Goal: Task Accomplishment & Management: Use online tool/utility

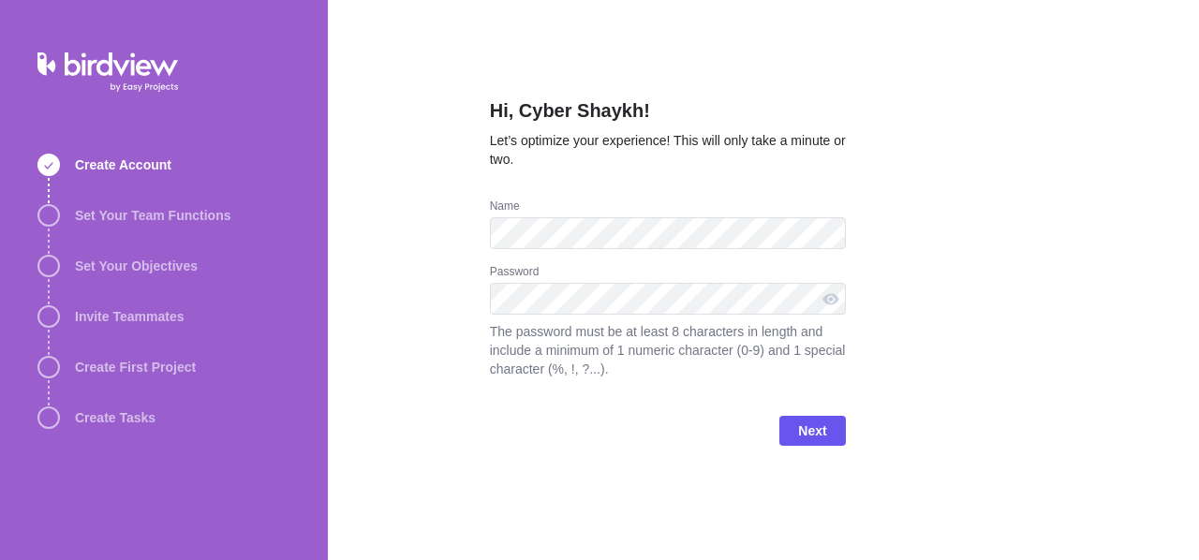
click at [795, 205] on div "Name" at bounding box center [668, 208] width 356 height 19
click at [1163, 262] on div "Hi, Cyber Shaykh! Let’s optimize your experience! This will only take a minute …" at bounding box center [763, 280] width 871 height 560
click at [955, 205] on div "Hi, Cyber Shaykh! Let’s optimize your experience! This will only take a minute …" at bounding box center [763, 280] width 871 height 560
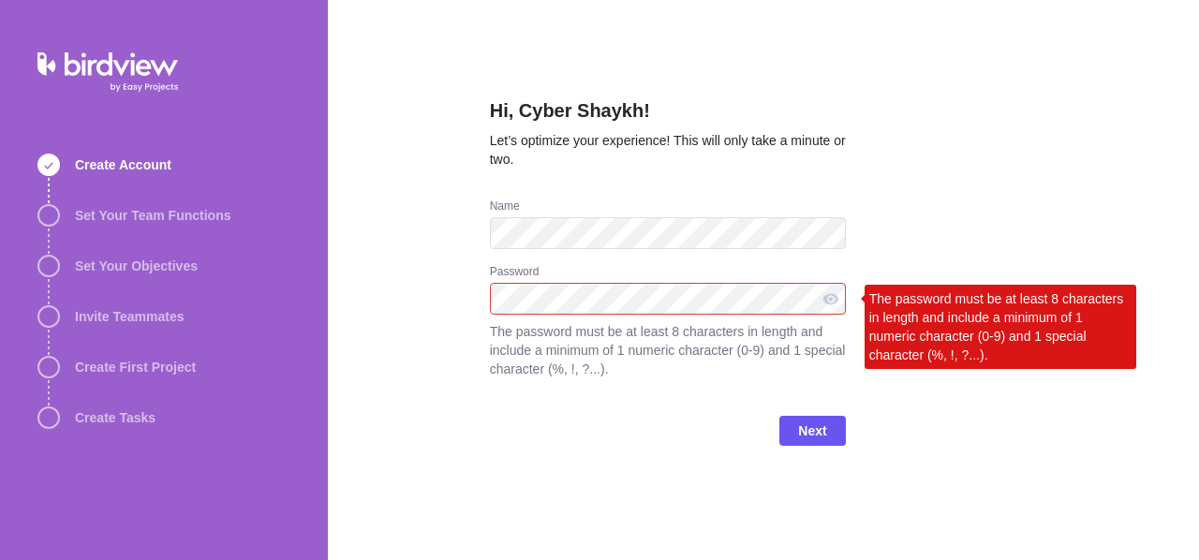
click at [955, 419] on div "Hi, Cyber Shaykh! Let’s optimize your experience! This will only take a minute …" at bounding box center [763, 280] width 871 height 560
click at [811, 437] on span "Next" at bounding box center [812, 431] width 28 height 22
click at [832, 437] on span "Next" at bounding box center [812, 431] width 66 height 30
click at [833, 299] on div at bounding box center [831, 299] width 30 height 32
click at [825, 295] on div at bounding box center [831, 299] width 30 height 32
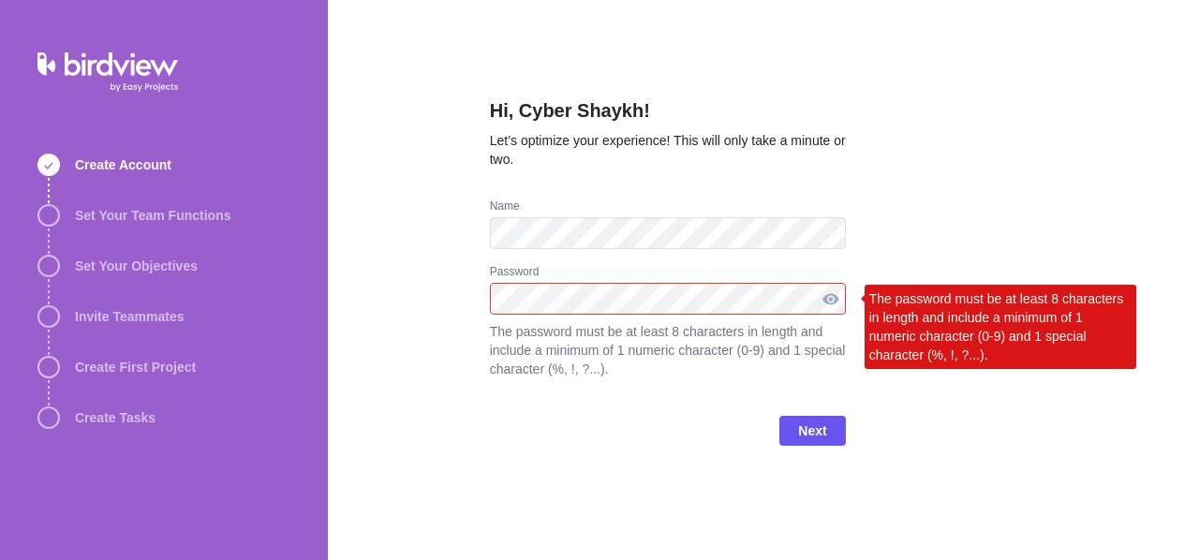
click at [825, 295] on div at bounding box center [831, 299] width 30 height 32
click at [825, 298] on div at bounding box center [831, 299] width 30 height 32
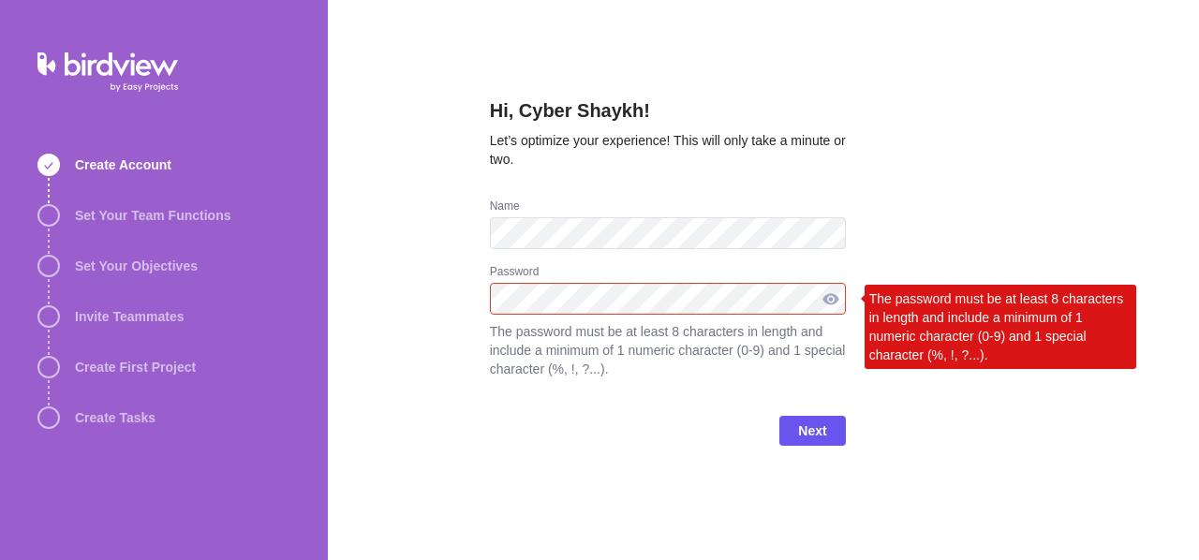
click at [825, 298] on div at bounding box center [831, 299] width 30 height 32
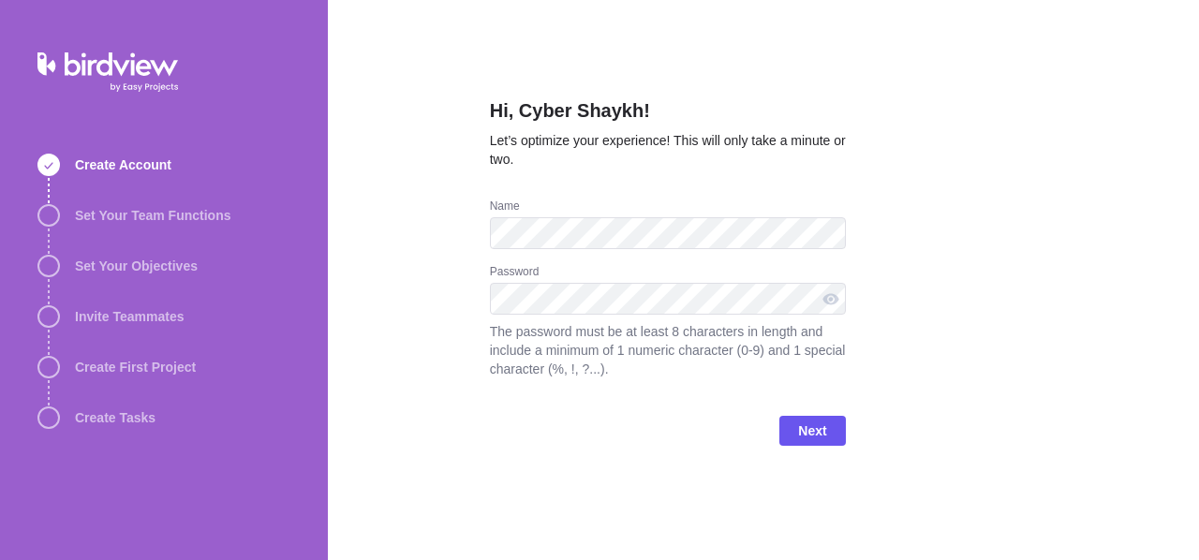
click at [989, 257] on div "Hi, Cyber Shaykh! Let’s optimize your experience! This will only take a minute …" at bounding box center [763, 280] width 871 height 560
click at [821, 428] on span "Next" at bounding box center [812, 431] width 28 height 22
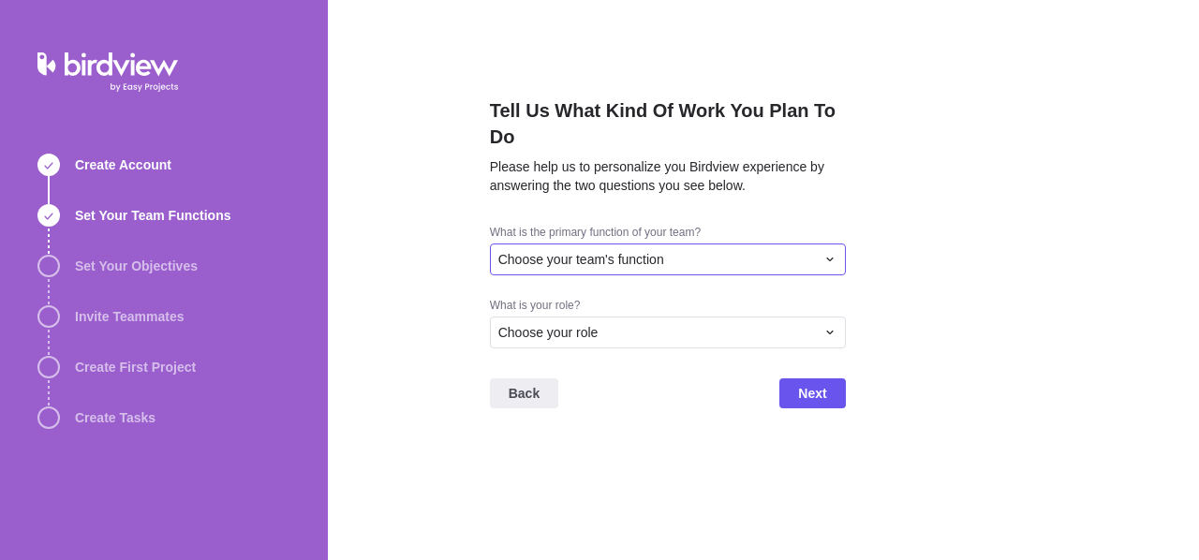
click at [746, 256] on div "Choose your team's function" at bounding box center [656, 259] width 317 height 19
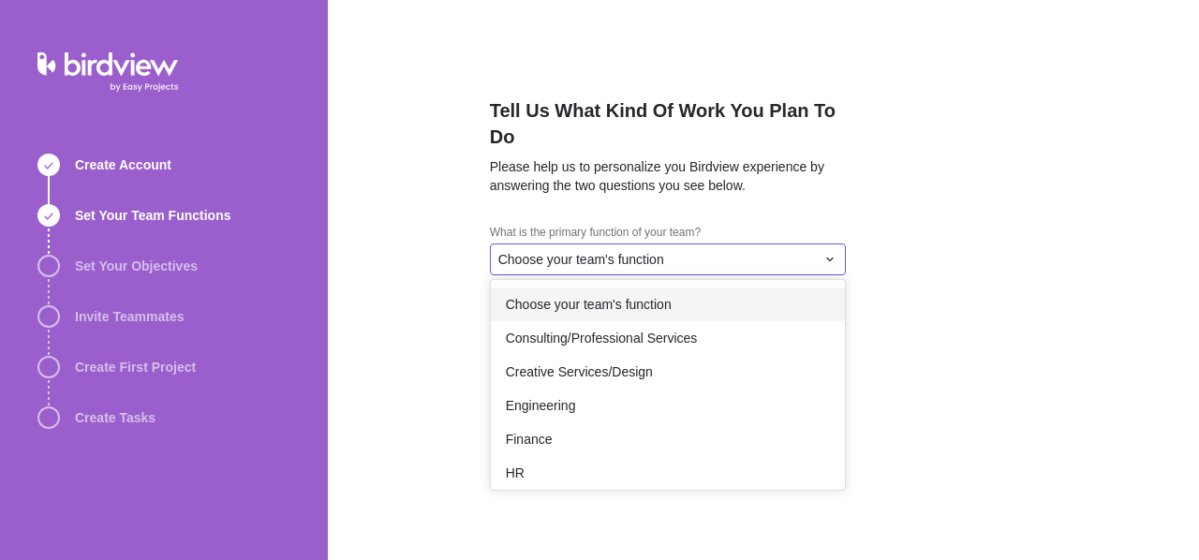
click at [746, 256] on div "Choose your team's function" at bounding box center [656, 259] width 317 height 19
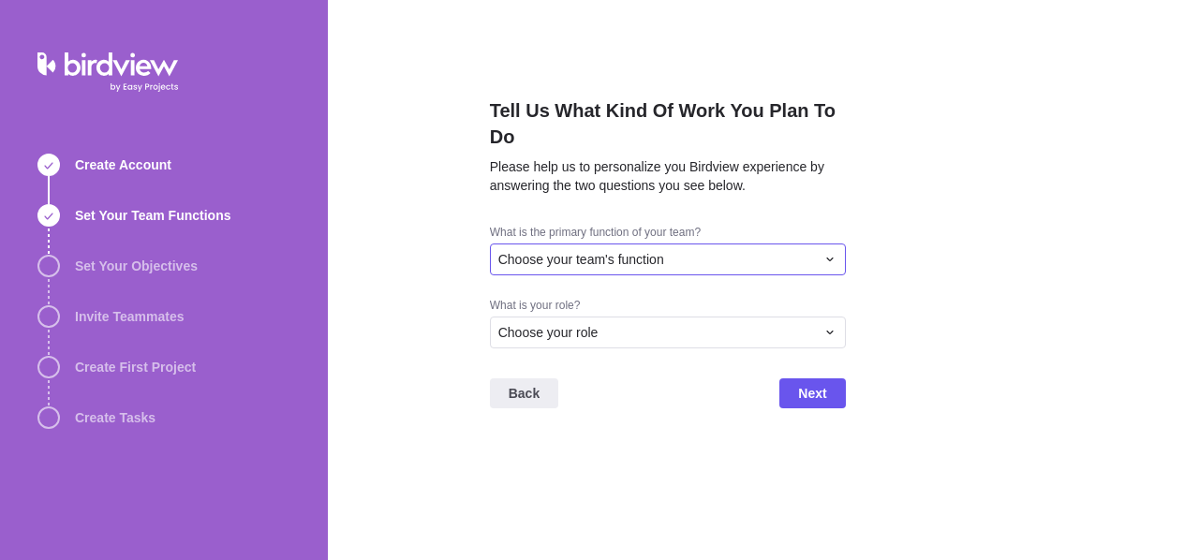
click at [746, 256] on div "Choose your team's function" at bounding box center [656, 259] width 317 height 19
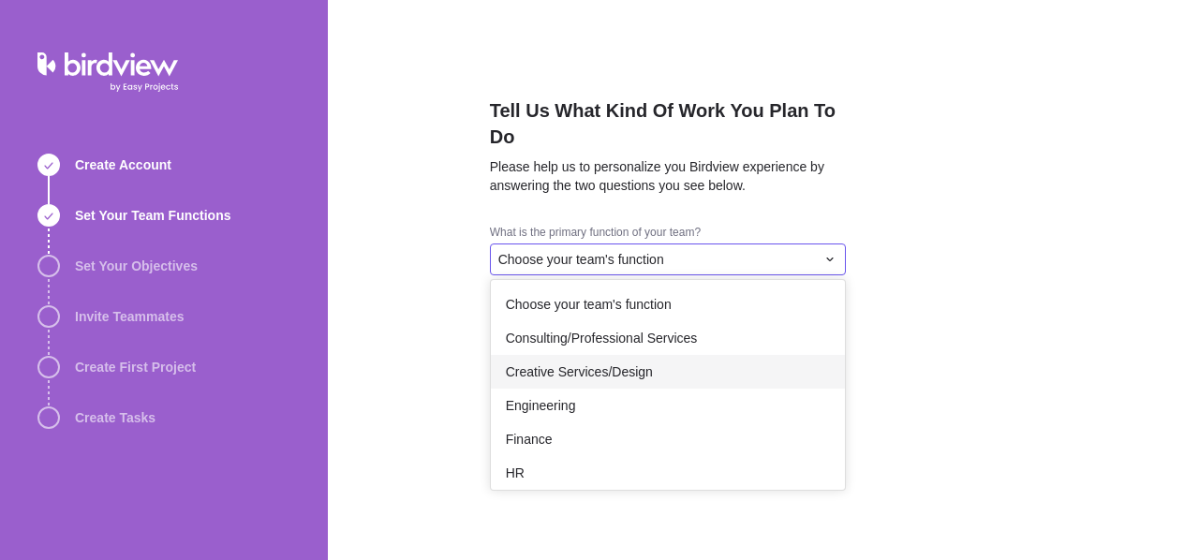
click at [639, 368] on span "Creative Services/Design" at bounding box center [579, 372] width 147 height 19
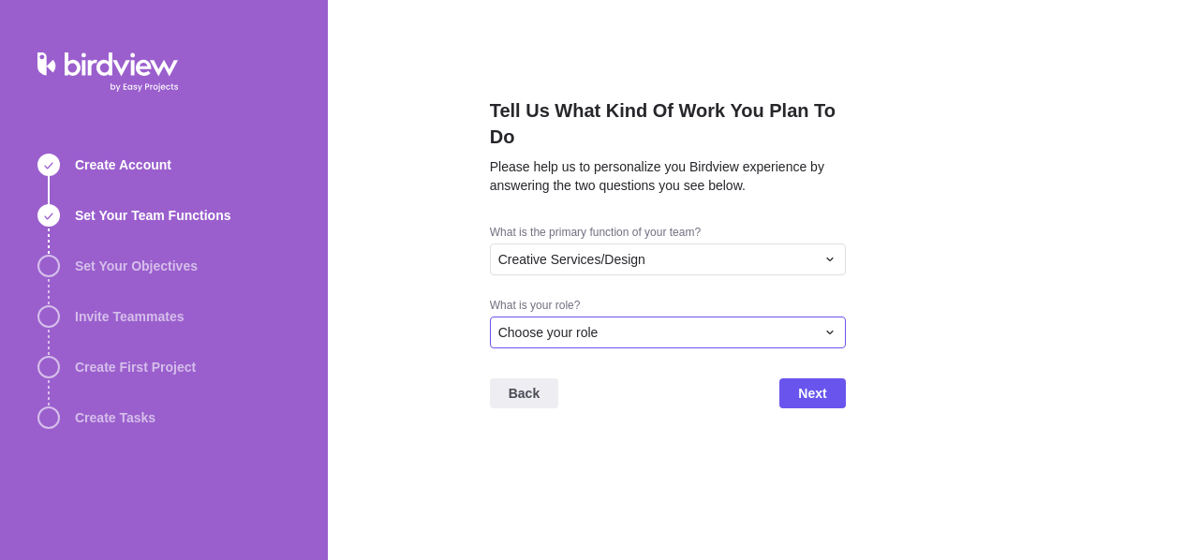
click at [651, 325] on div "Choose your role" at bounding box center [656, 332] width 317 height 19
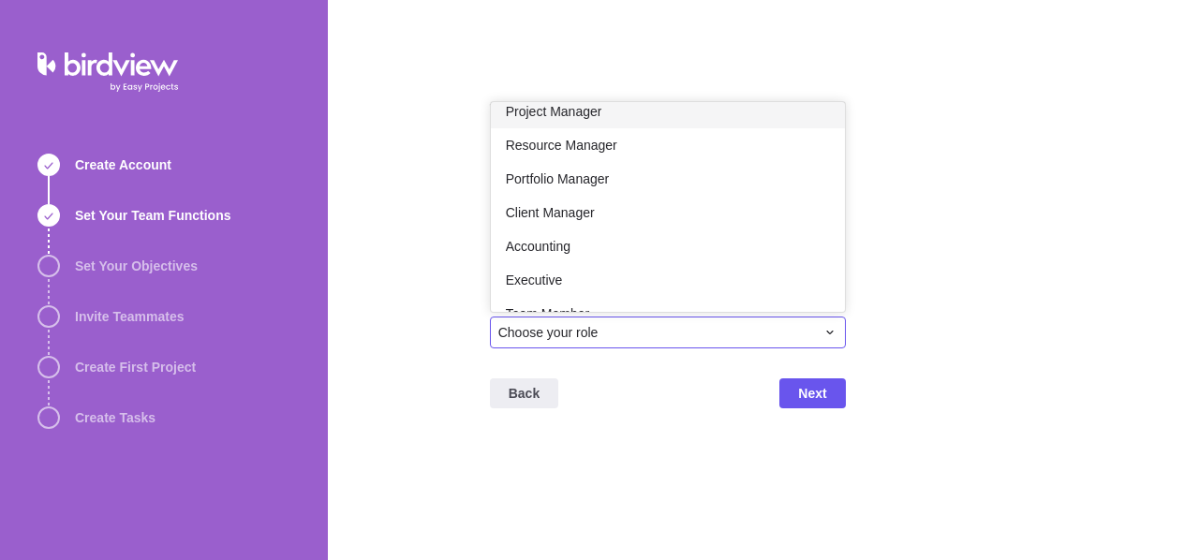
scroll to position [53, 0]
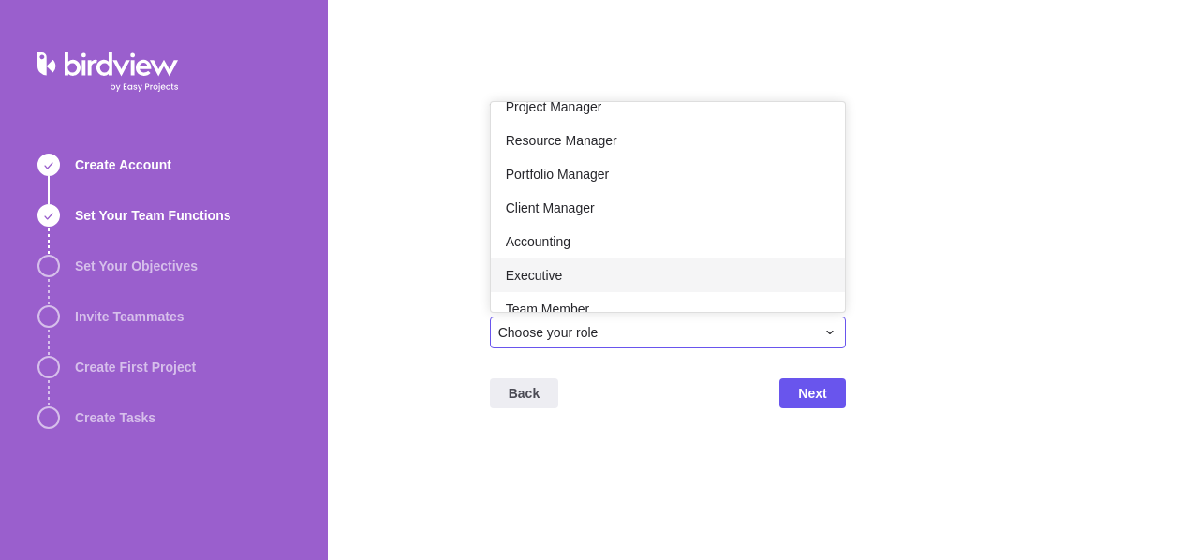
click at [549, 285] on div "Executive" at bounding box center [668, 276] width 354 height 34
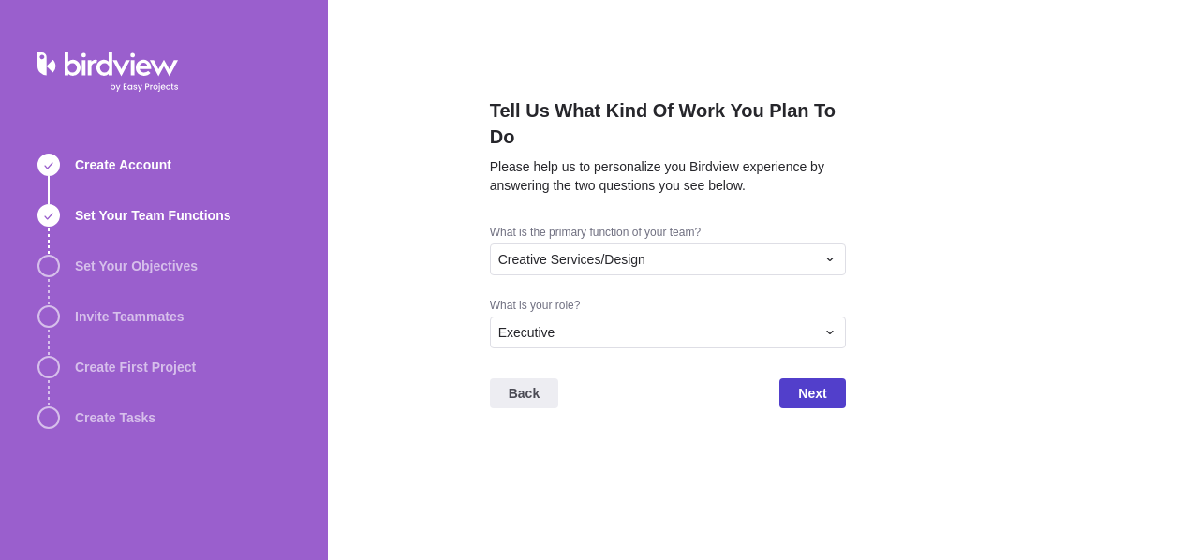
click at [811, 383] on span "Next" at bounding box center [812, 393] width 28 height 22
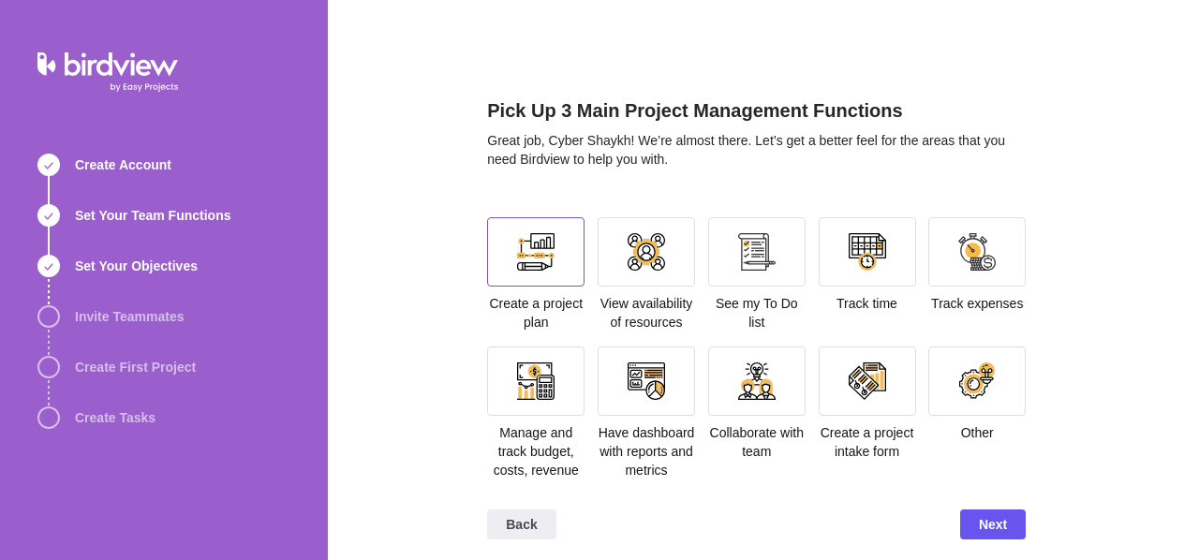
click at [537, 274] on div at bounding box center [535, 251] width 97 height 69
click at [615, 265] on div at bounding box center [646, 251] width 97 height 69
click at [729, 268] on div at bounding box center [756, 251] width 97 height 69
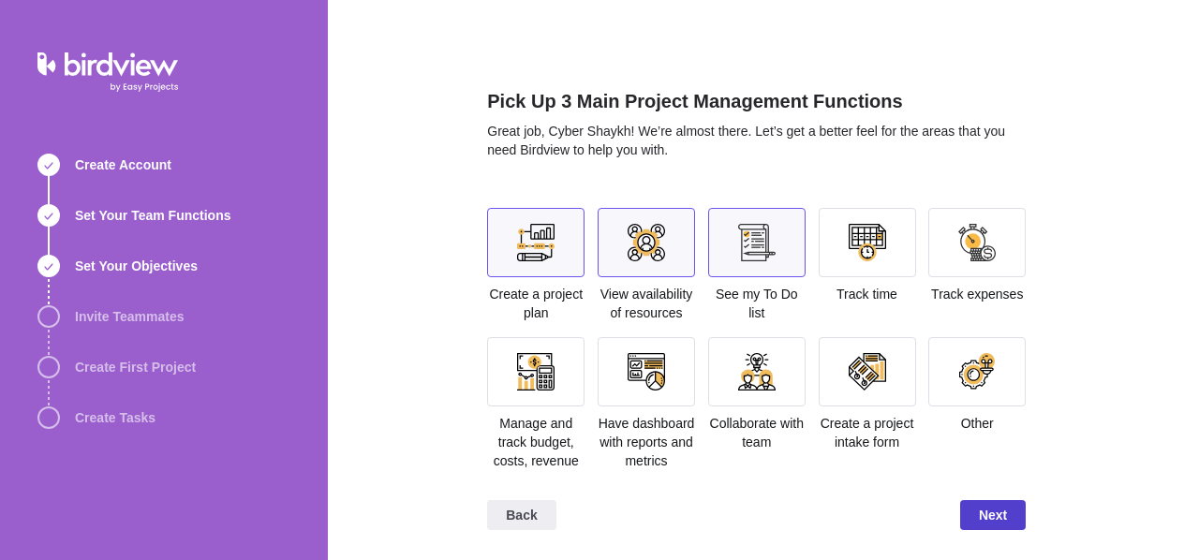
click at [1000, 517] on span "Next" at bounding box center [993, 515] width 28 height 22
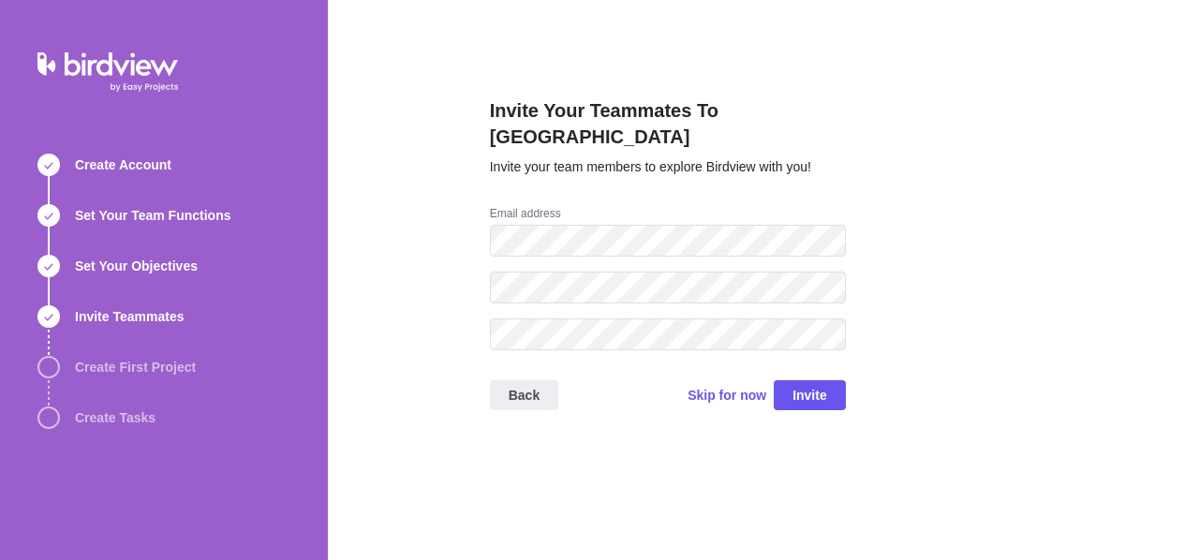
scroll to position [0, 0]
click at [733, 386] on span "Skip for now" at bounding box center [727, 395] width 79 height 19
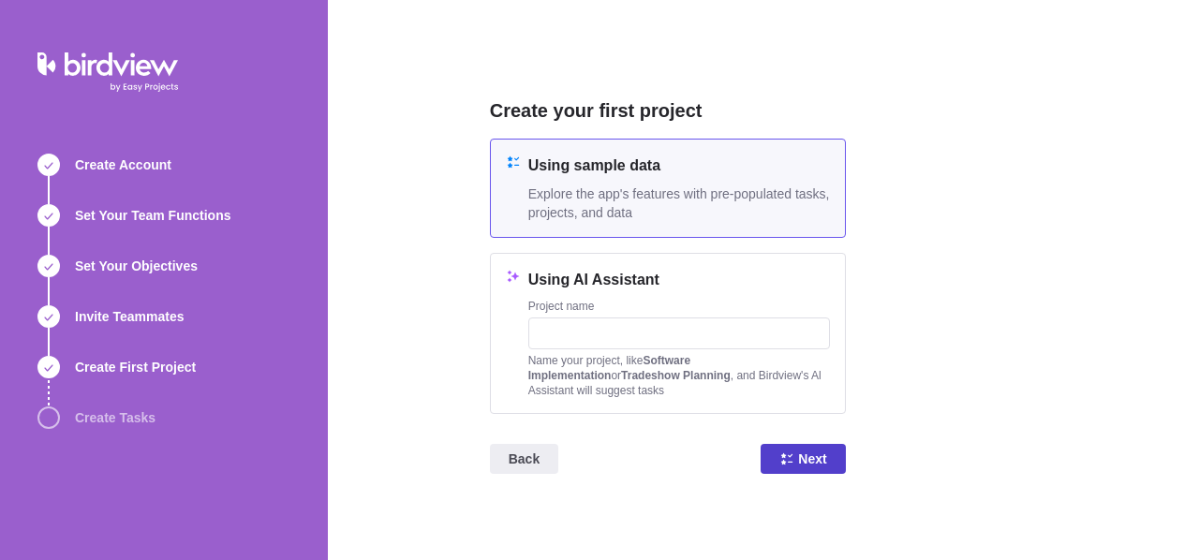
click at [811, 456] on span "Next" at bounding box center [812, 459] width 28 height 22
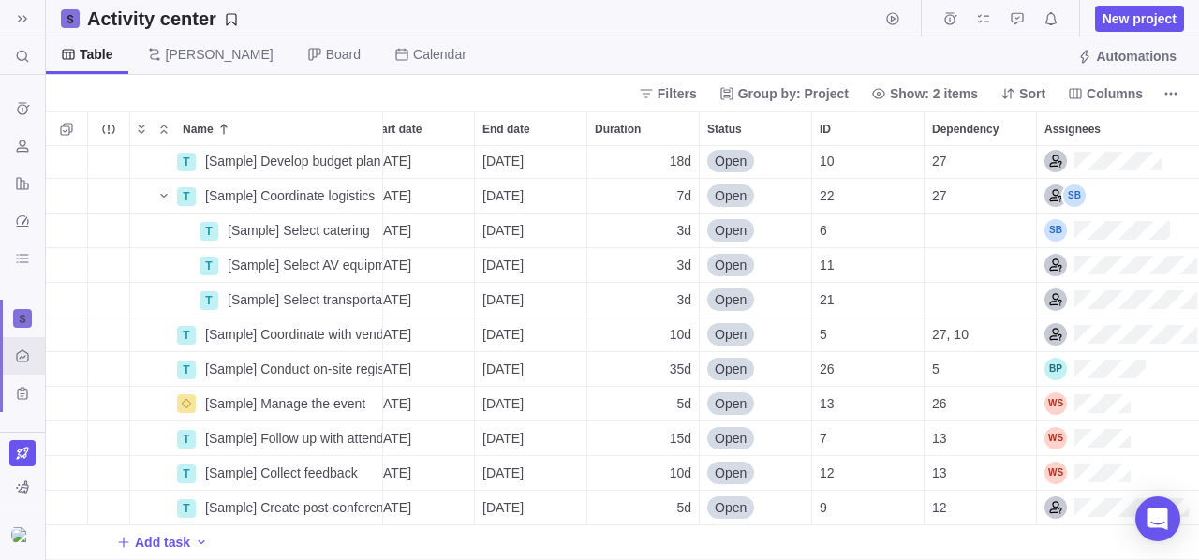
scroll to position [0, 21]
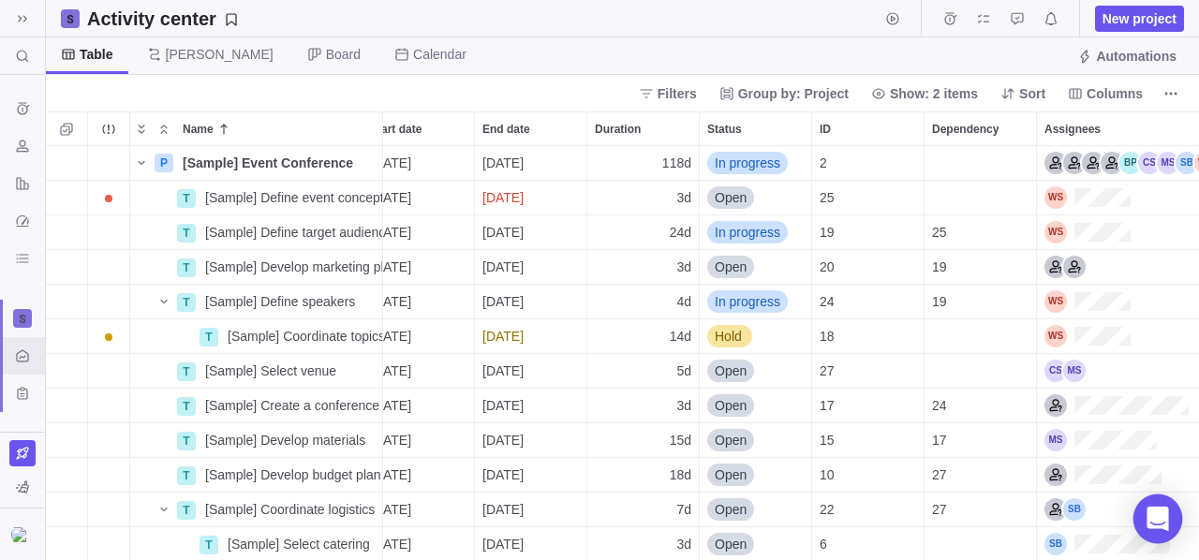
click at [1167, 517] on icon "Open Intercom Messenger" at bounding box center [1158, 519] width 24 height 24
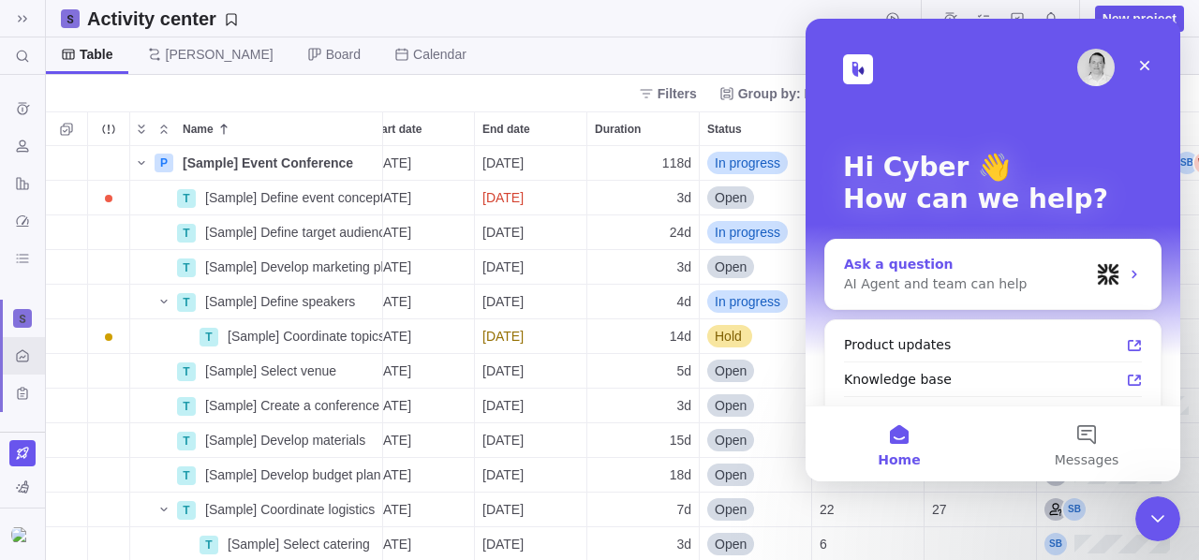
scroll to position [0, 0]
click at [1141, 68] on icon "Close" at bounding box center [1145, 66] width 10 height 10
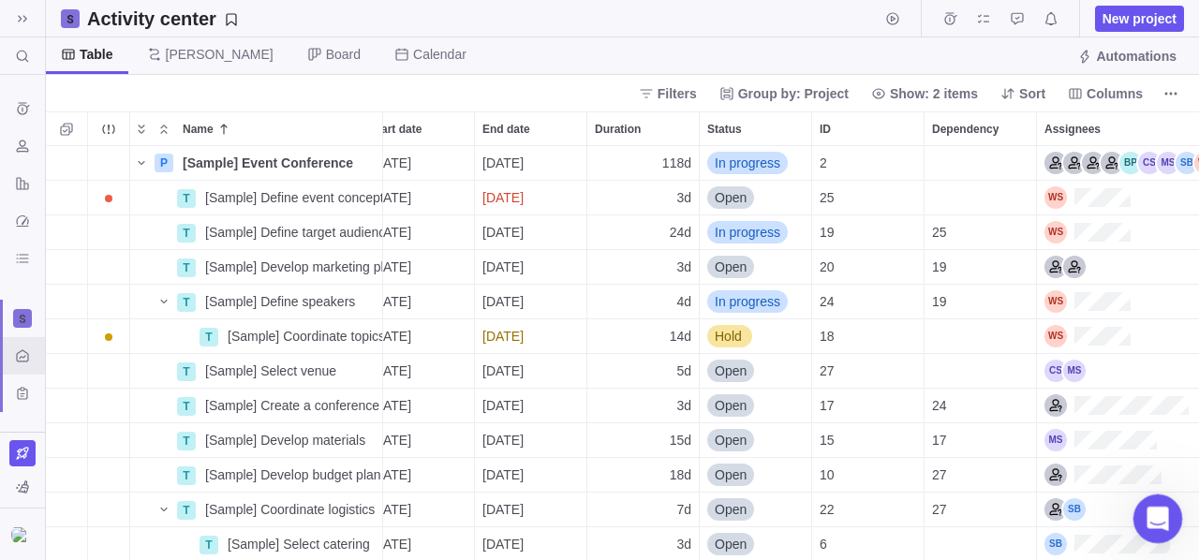
click at [1160, 502] on div "Open Intercom Messenger" at bounding box center [1155, 516] width 62 height 62
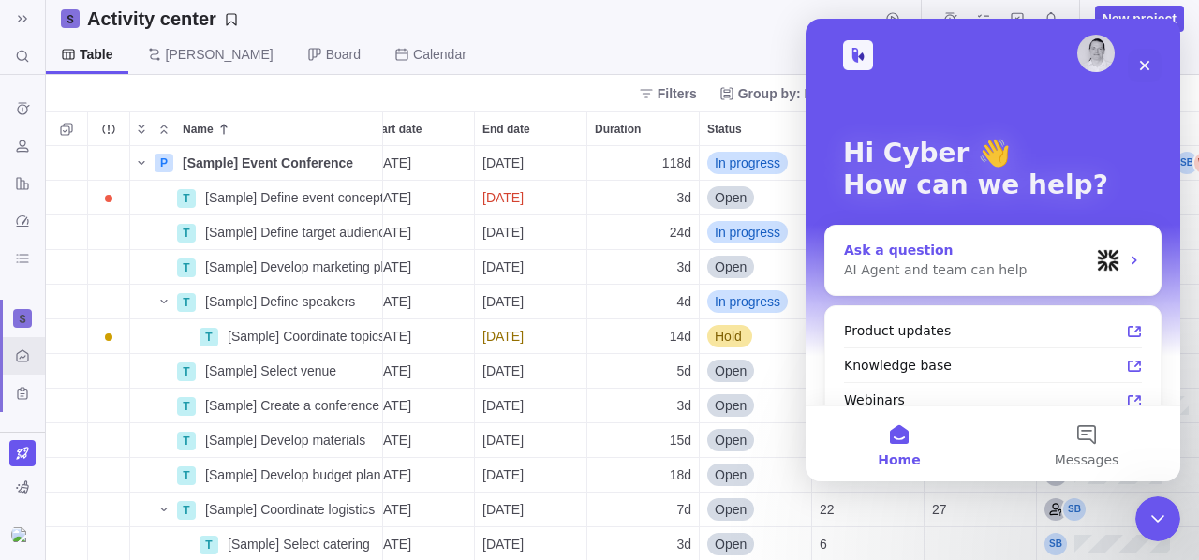
scroll to position [44, 0]
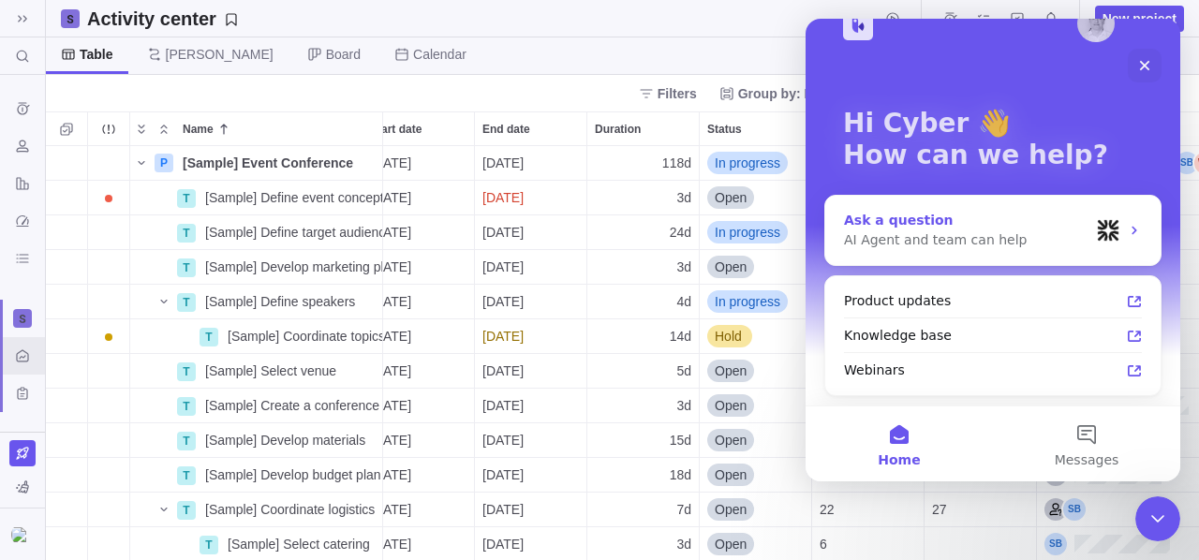
click at [1129, 229] on icon "Intercom messenger" at bounding box center [1134, 230] width 15 height 15
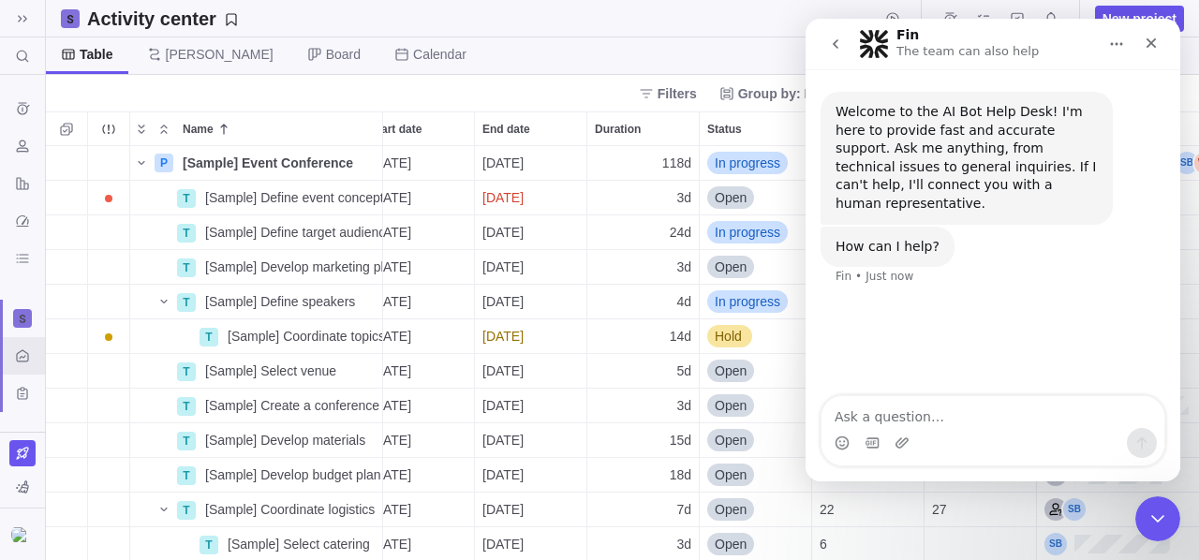
click at [1131, 43] on button "Home" at bounding box center [1117, 44] width 36 height 36
click at [959, 73] on div "Welcome to the AI Bot Help Desk! I'm here to provide fast and accurate support.…" at bounding box center [993, 188] width 375 height 239
click at [838, 54] on button "go back" at bounding box center [836, 44] width 36 height 36
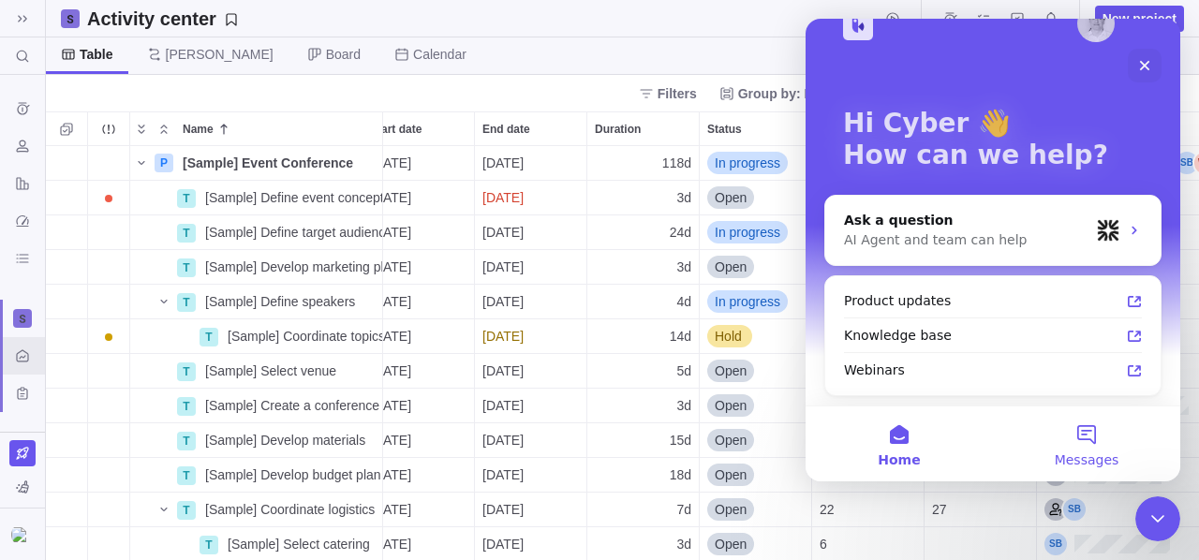
click at [1103, 436] on button "Messages" at bounding box center [1086, 444] width 187 height 75
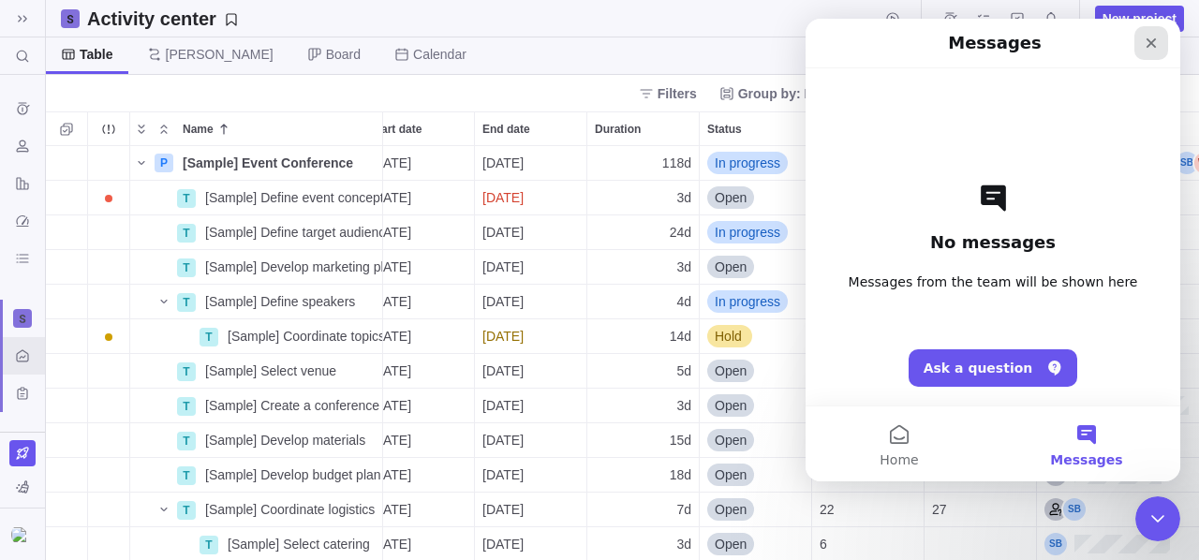
click at [1154, 38] on icon "Close" at bounding box center [1151, 43] width 15 height 15
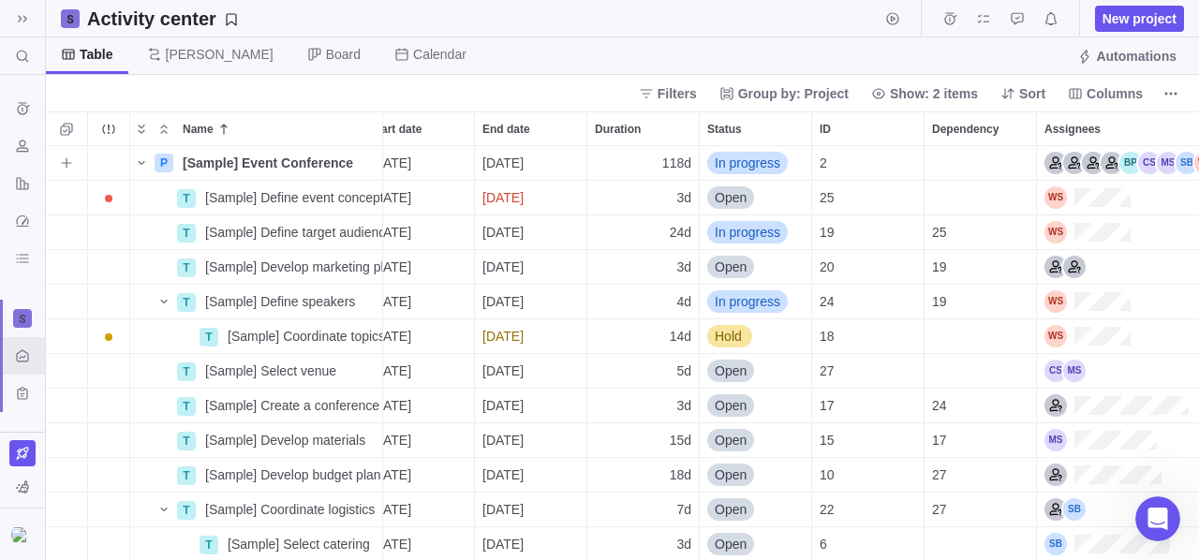
scroll to position [0, 60]
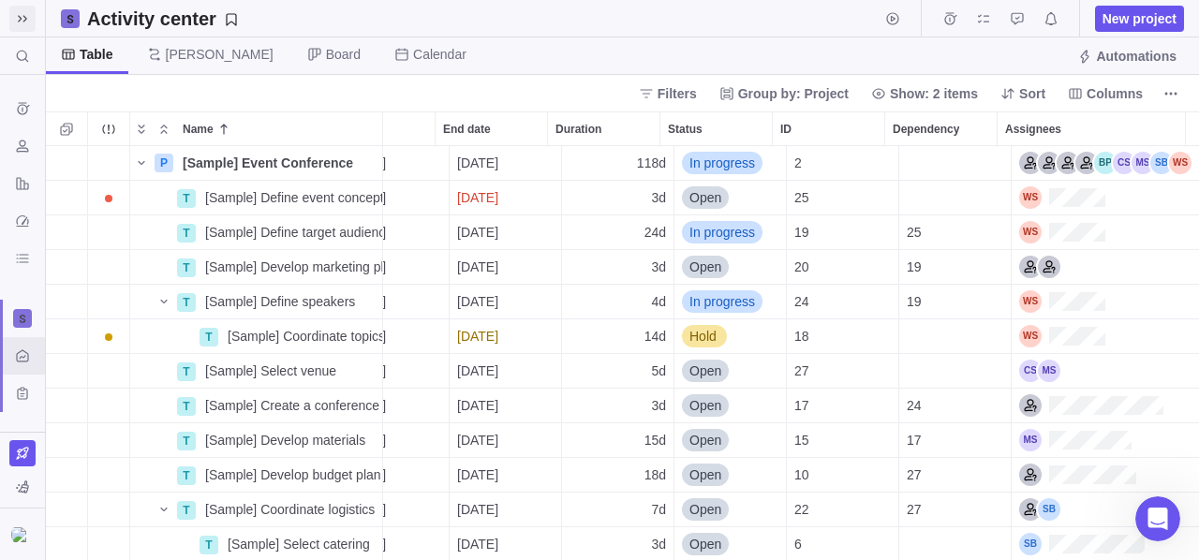
click at [22, 14] on icon at bounding box center [22, 18] width 15 height 15
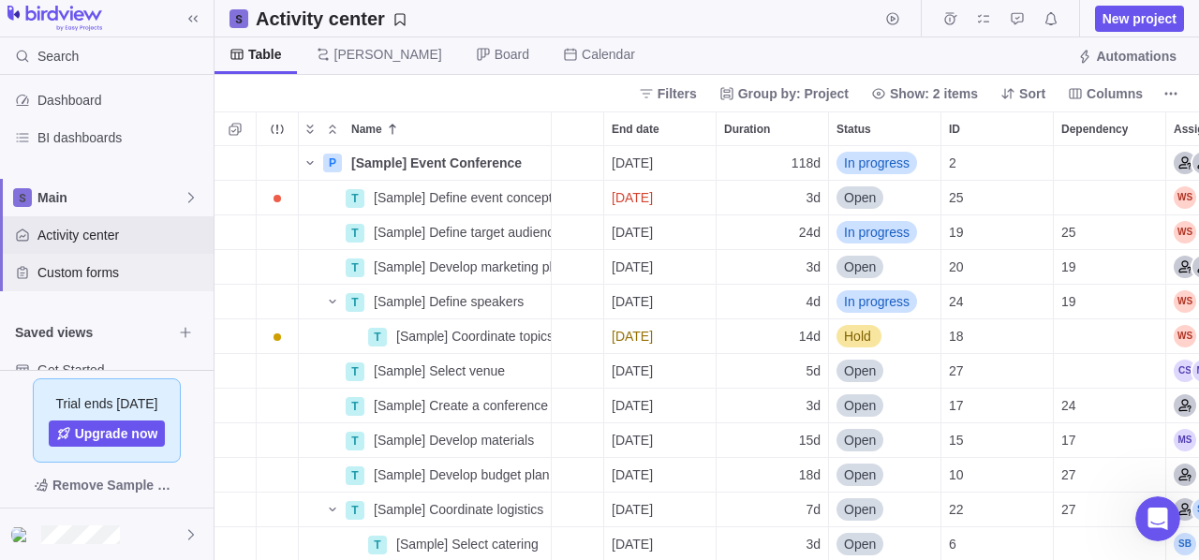
scroll to position [192, 0]
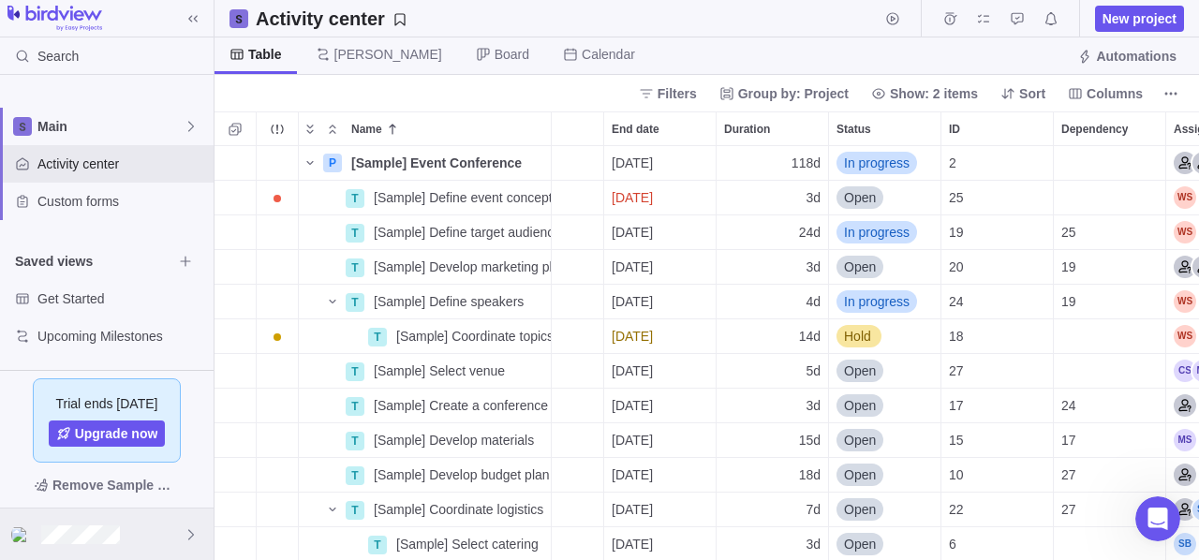
click at [184, 530] on icon at bounding box center [191, 534] width 15 height 15
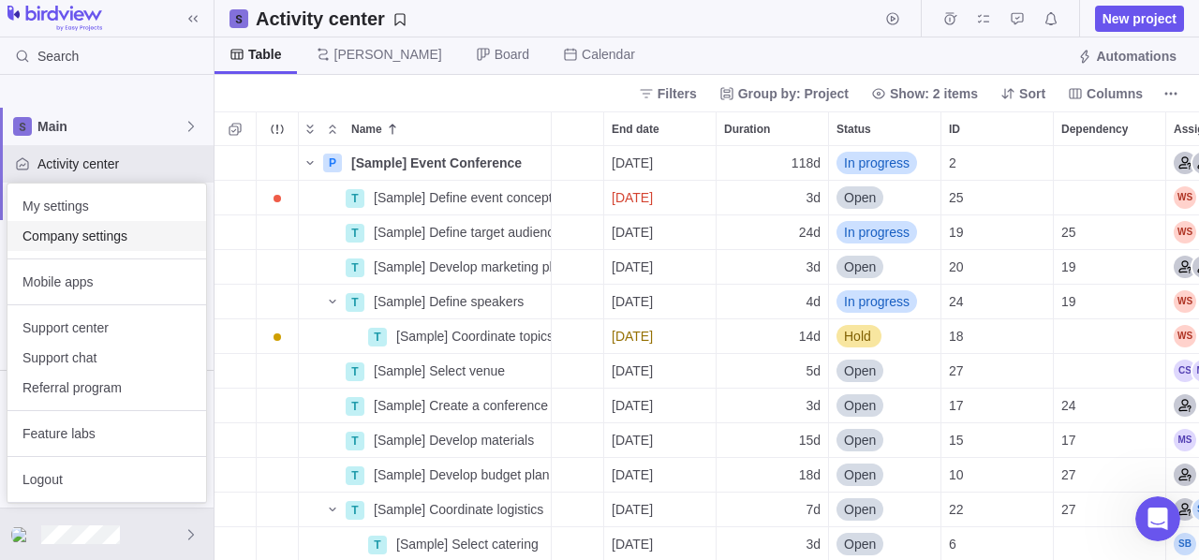
click at [81, 248] on div "Company settings" at bounding box center [106, 236] width 199 height 30
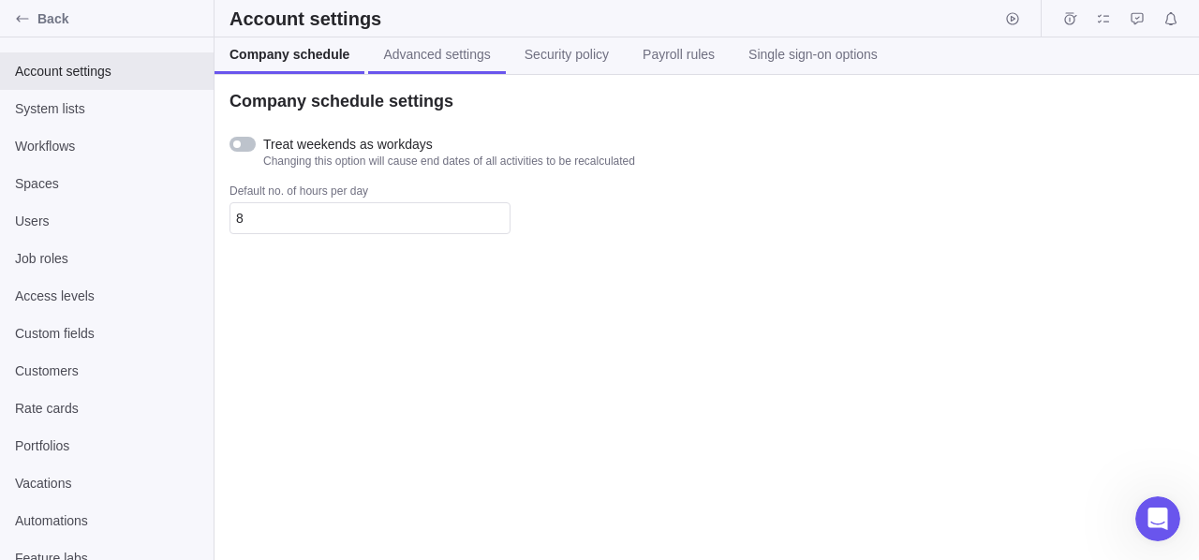
click at [423, 50] on span "Advanced settings" at bounding box center [436, 54] width 107 height 19
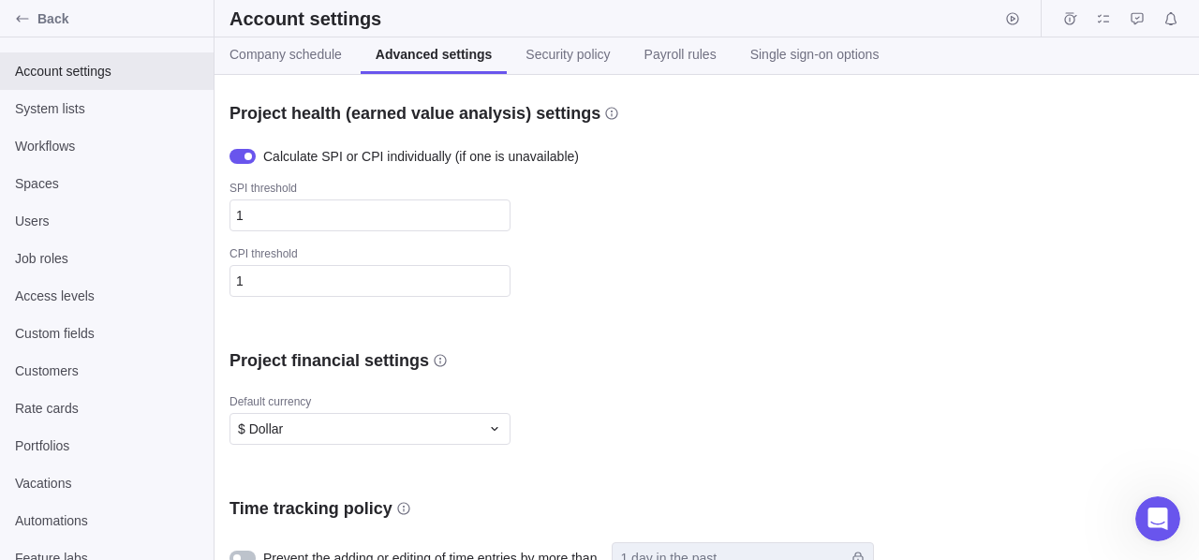
scroll to position [340, 0]
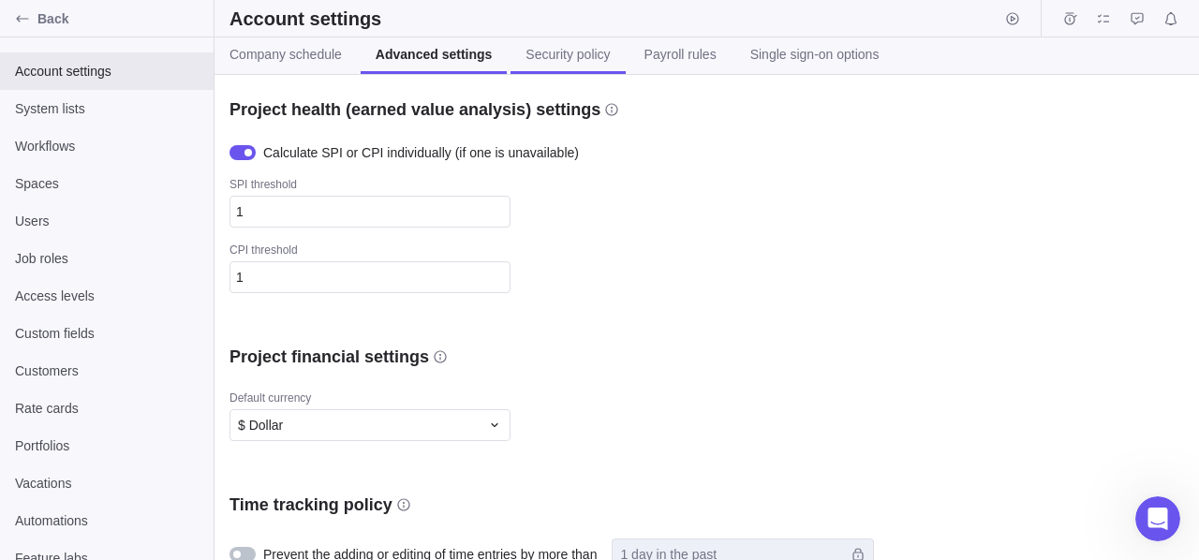
click at [531, 63] on span "Security policy" at bounding box center [567, 54] width 84 height 19
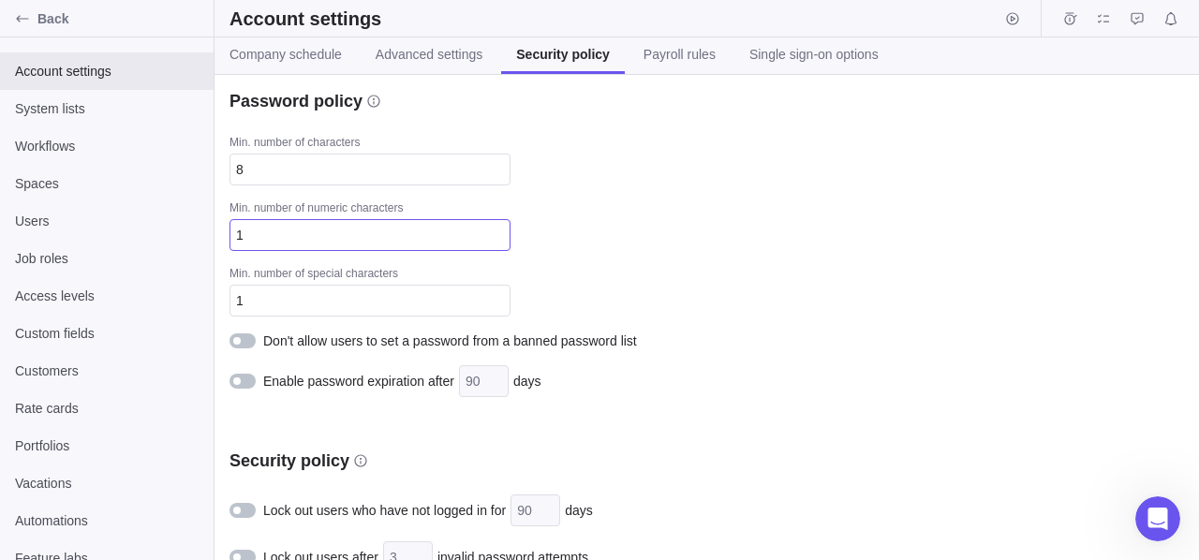
scroll to position [28, 0]
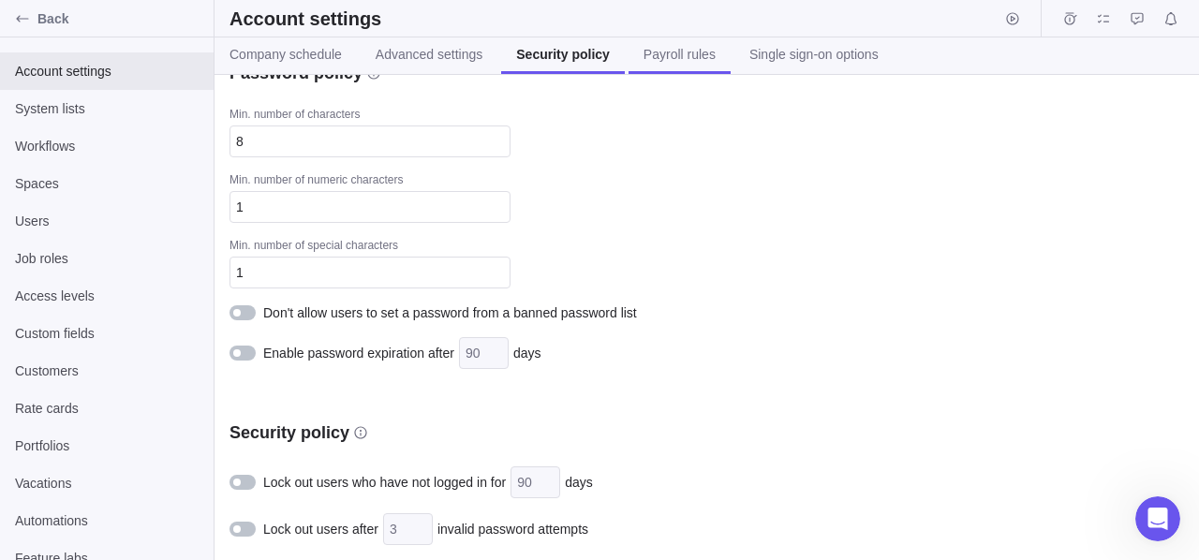
click at [681, 67] on link "Payroll rules" at bounding box center [680, 55] width 102 height 37
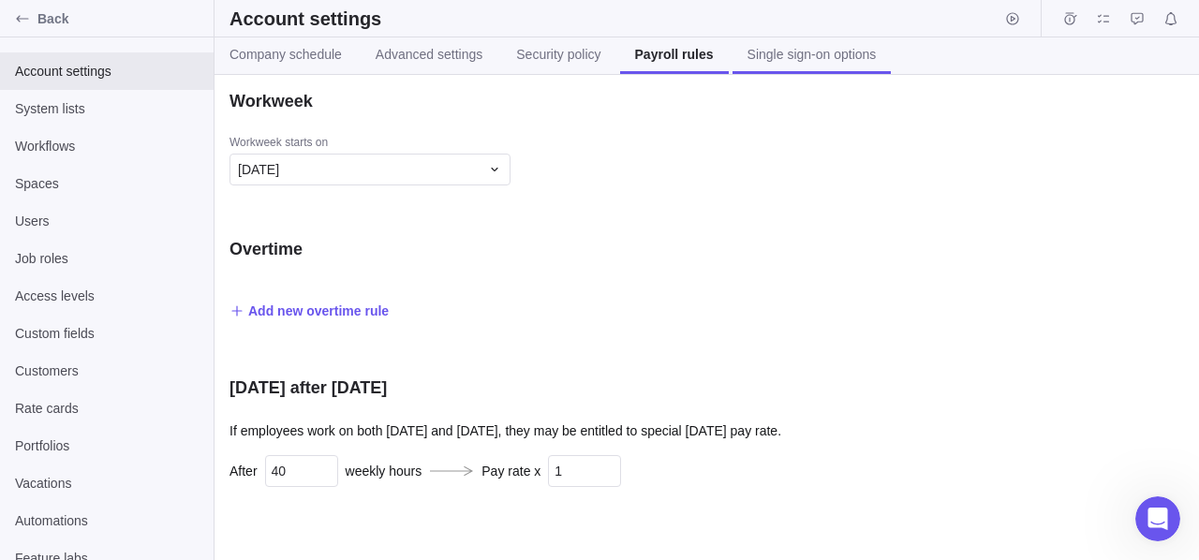
click at [815, 65] on link "Single sign-on options" at bounding box center [812, 55] width 159 height 37
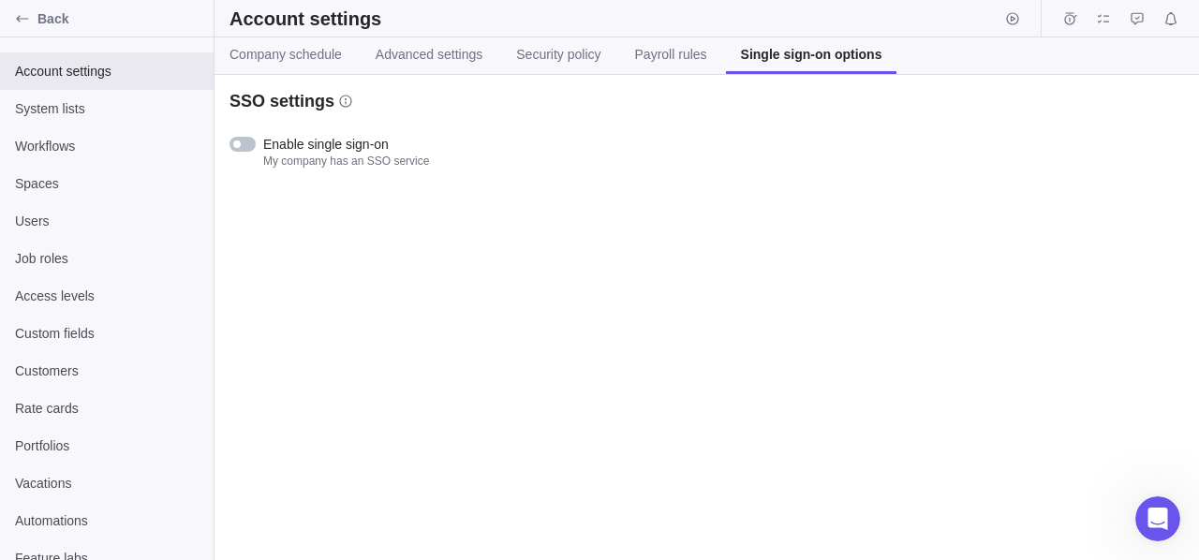
click at [250, 148] on div at bounding box center [242, 144] width 26 height 15
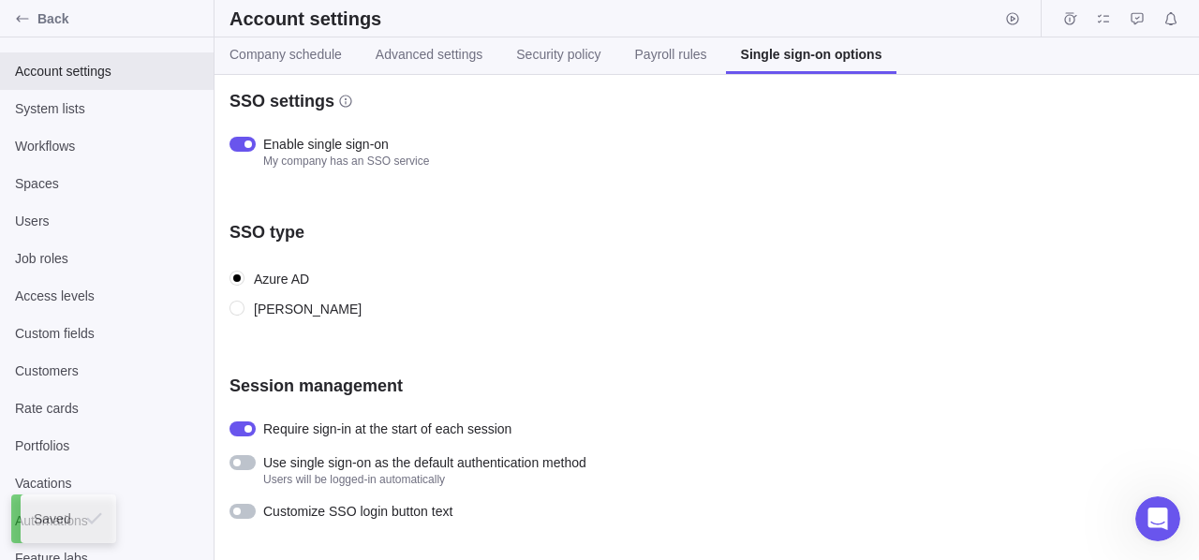
click at [244, 151] on div at bounding box center [242, 144] width 26 height 15
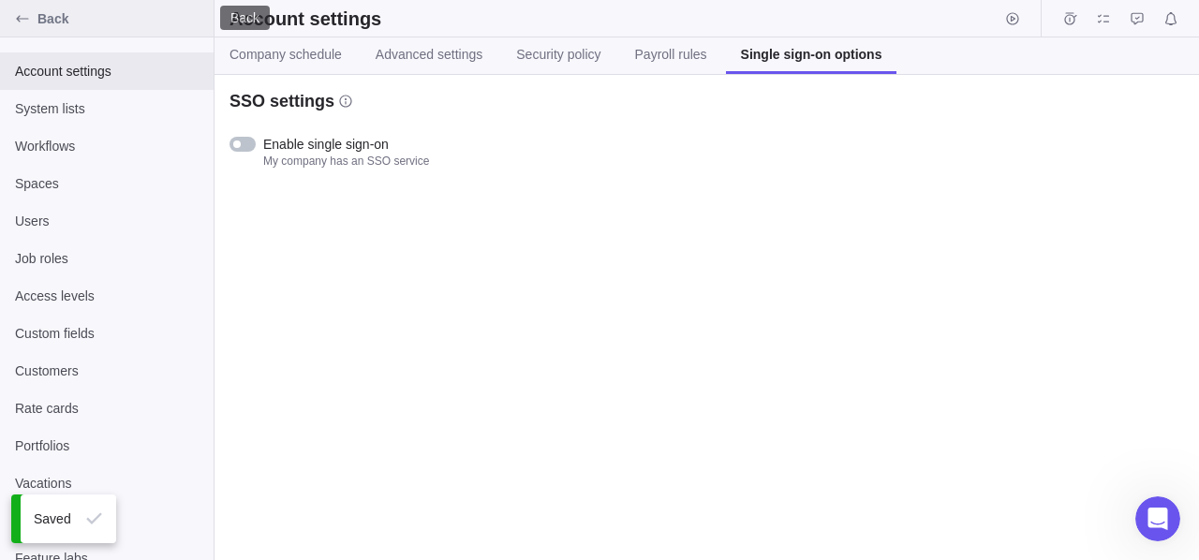
click at [8, 18] on div "Back" at bounding box center [22, 19] width 30 height 30
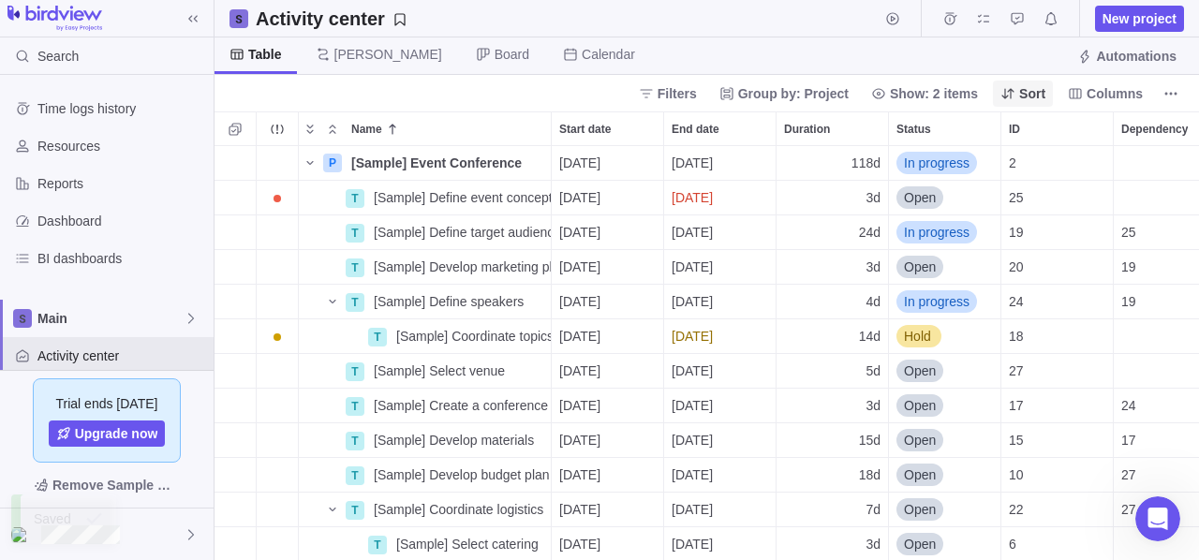
scroll to position [400, 970]
click at [363, 53] on span "[PERSON_NAME]" at bounding box center [388, 54] width 108 height 19
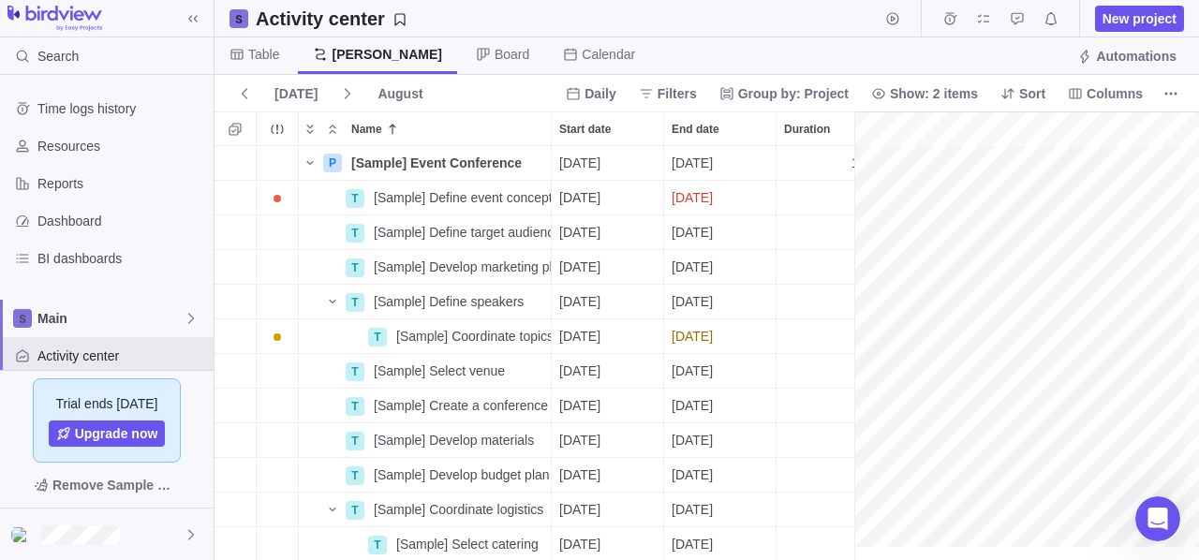
scroll to position [0, 2410]
click at [461, 48] on span "Board" at bounding box center [502, 55] width 83 height 37
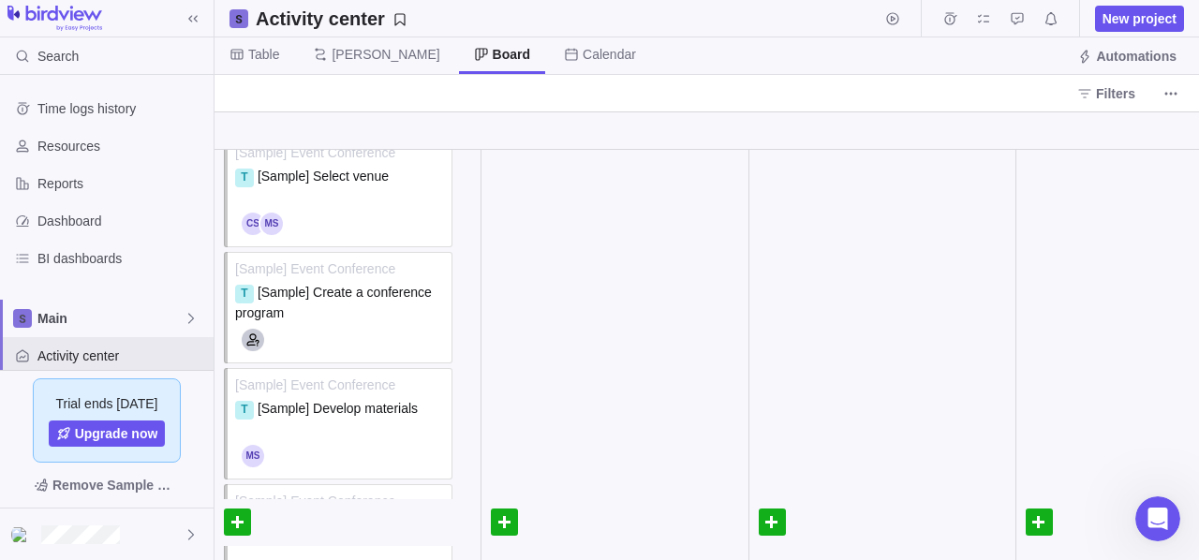
scroll to position [0, 0]
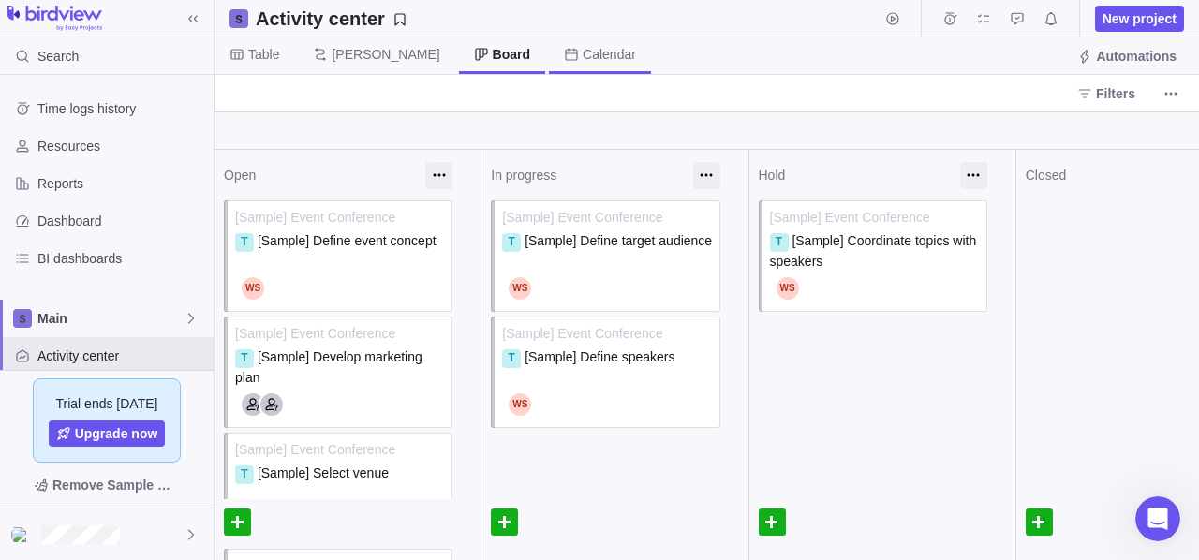
click at [549, 65] on span "Calendar" at bounding box center [600, 55] width 102 height 37
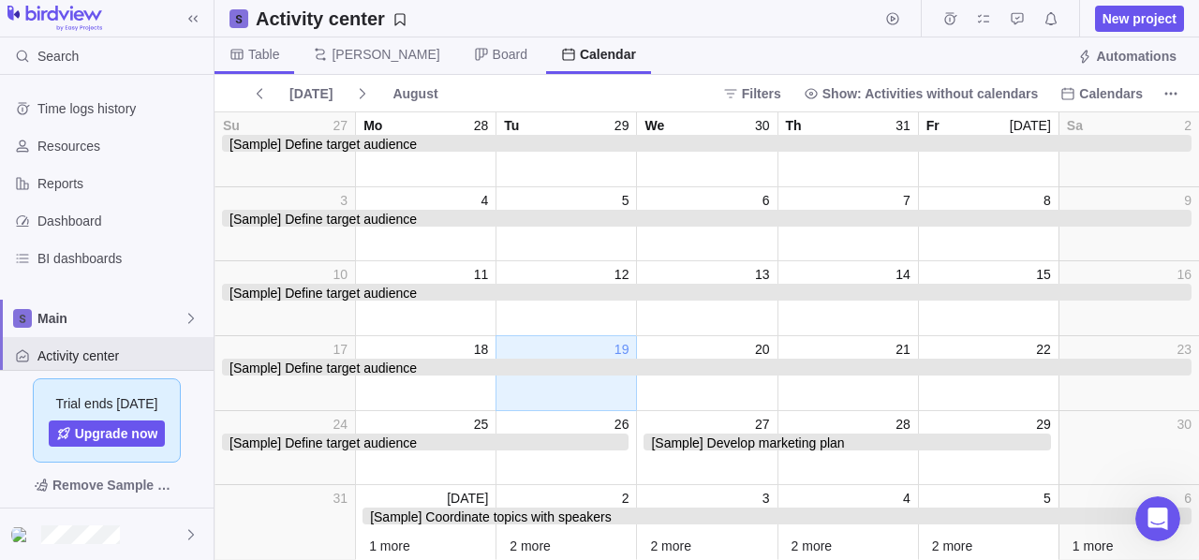
click at [262, 59] on span "Table" at bounding box center [263, 54] width 31 height 19
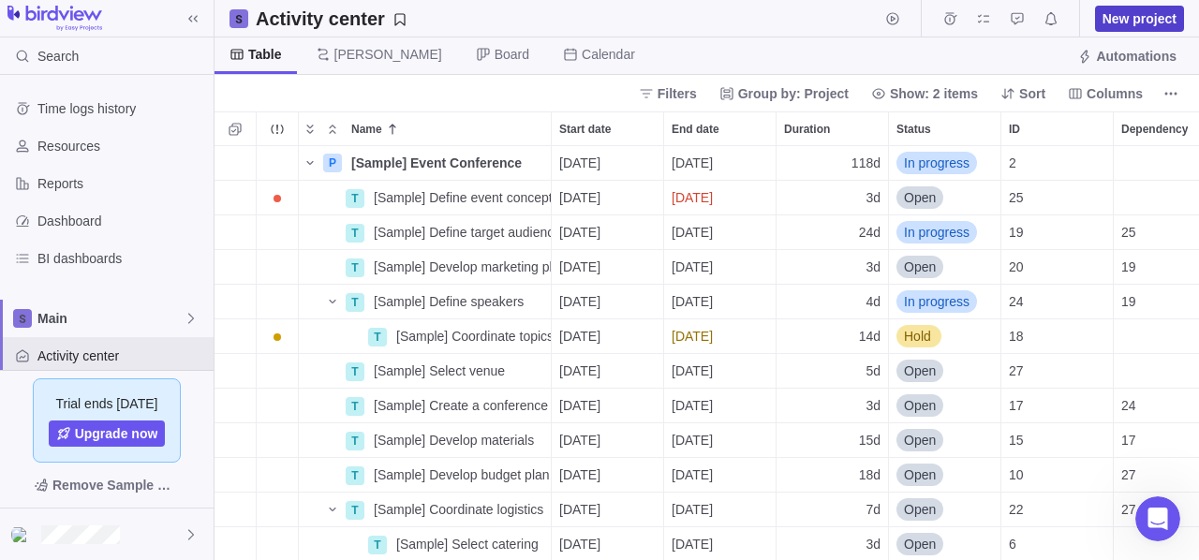
scroll to position [15, 15]
click at [1138, 18] on span "New project" at bounding box center [1140, 18] width 74 height 19
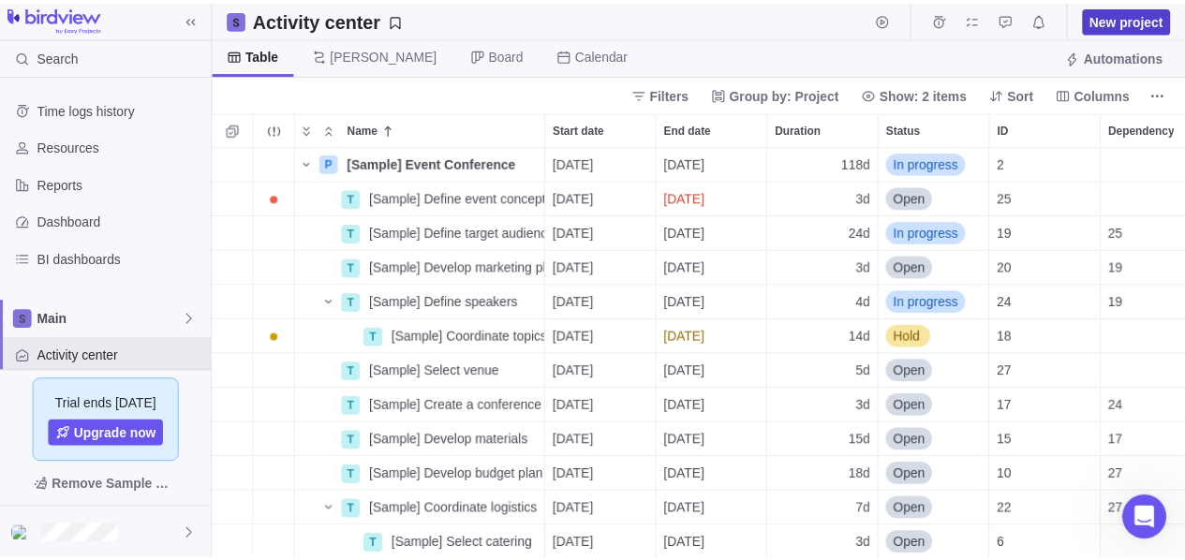
scroll to position [400, 956]
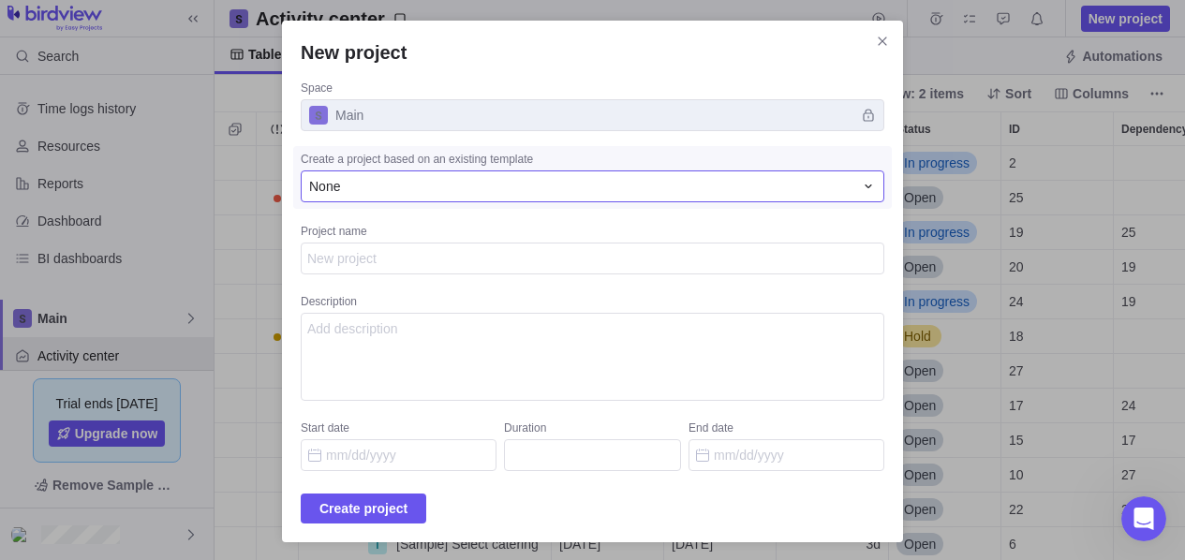
type textarea "x"
click at [486, 190] on div "None" at bounding box center [581, 186] width 544 height 19
click at [487, 185] on div "None" at bounding box center [581, 186] width 544 height 19
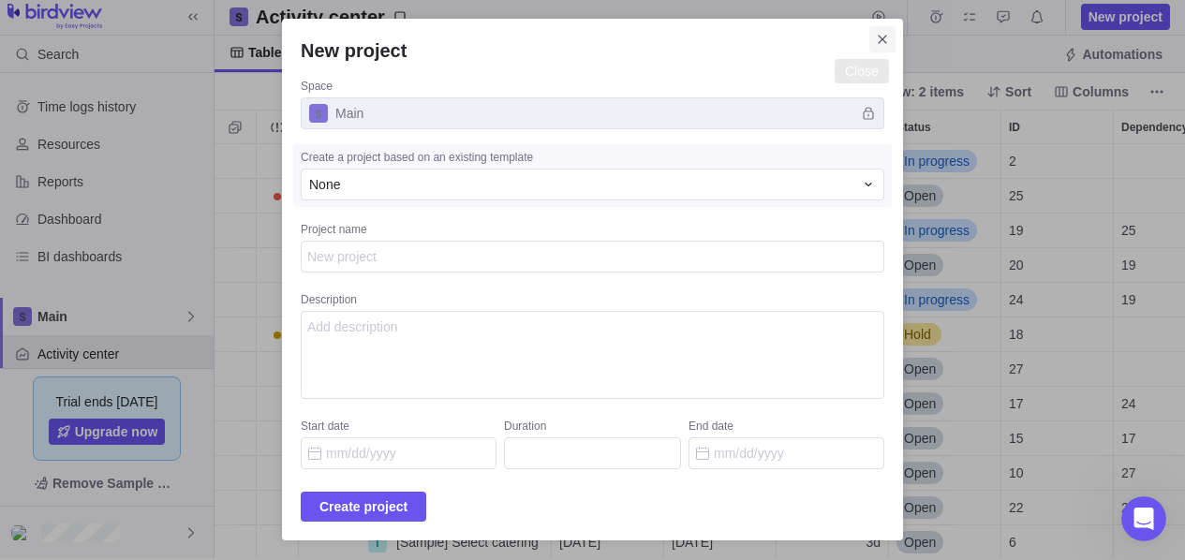
click at [878, 37] on icon "Close" at bounding box center [882, 39] width 8 height 8
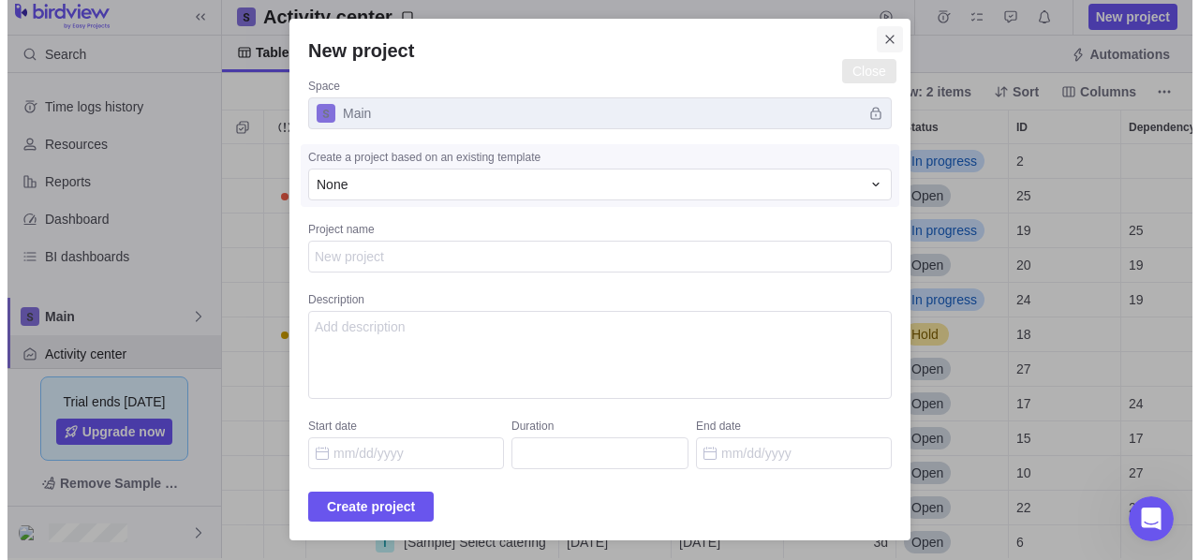
scroll to position [400, 970]
